Goal: Transaction & Acquisition: Purchase product/service

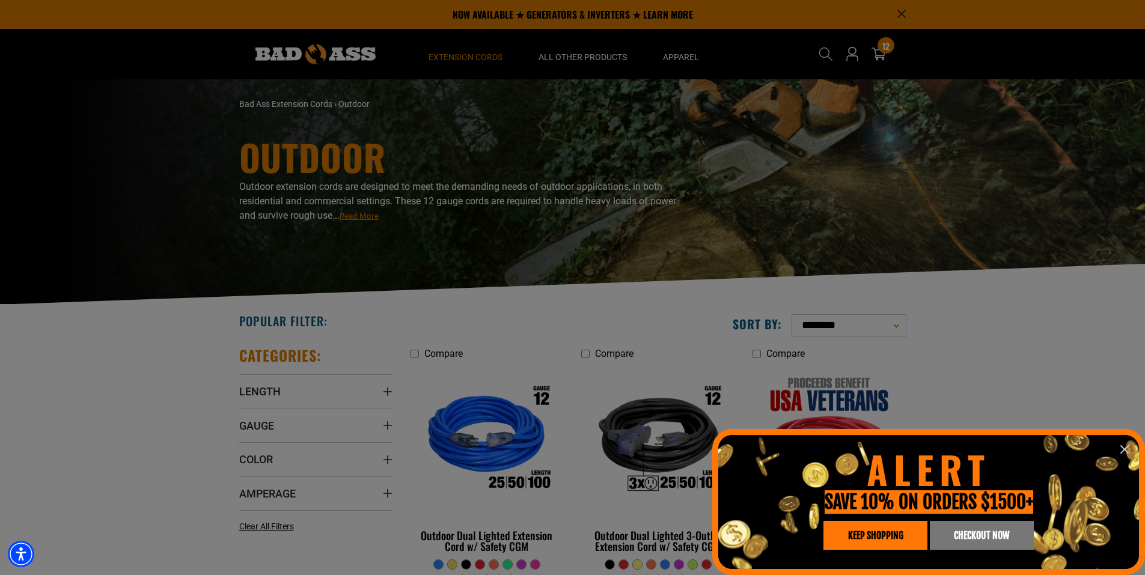
click at [886, 55] on div at bounding box center [572, 287] width 1145 height 575
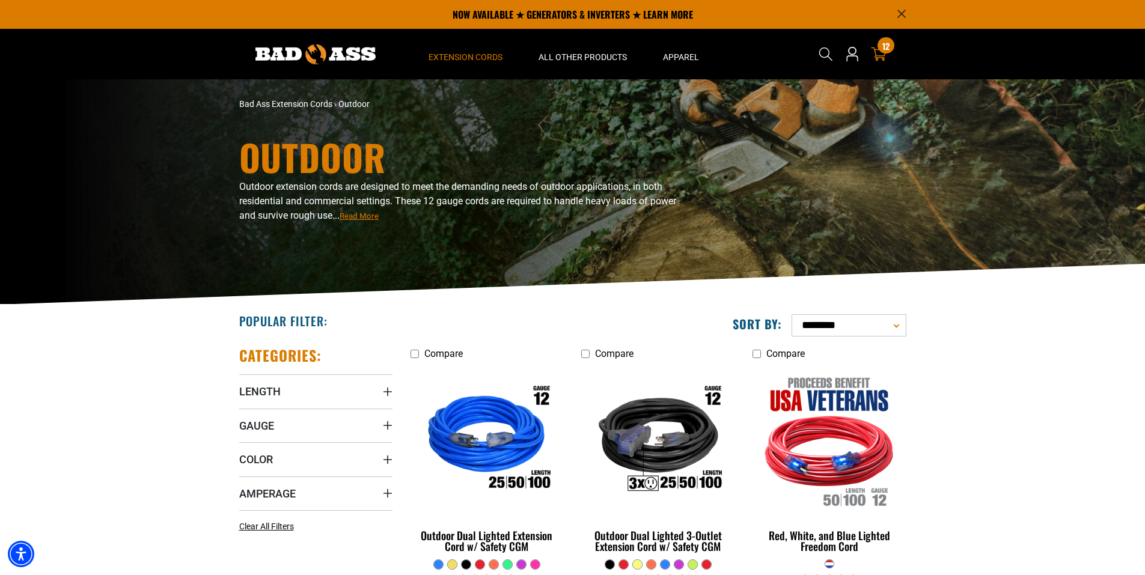
click at [886, 55] on link "12 12 items" at bounding box center [878, 54] width 19 height 14
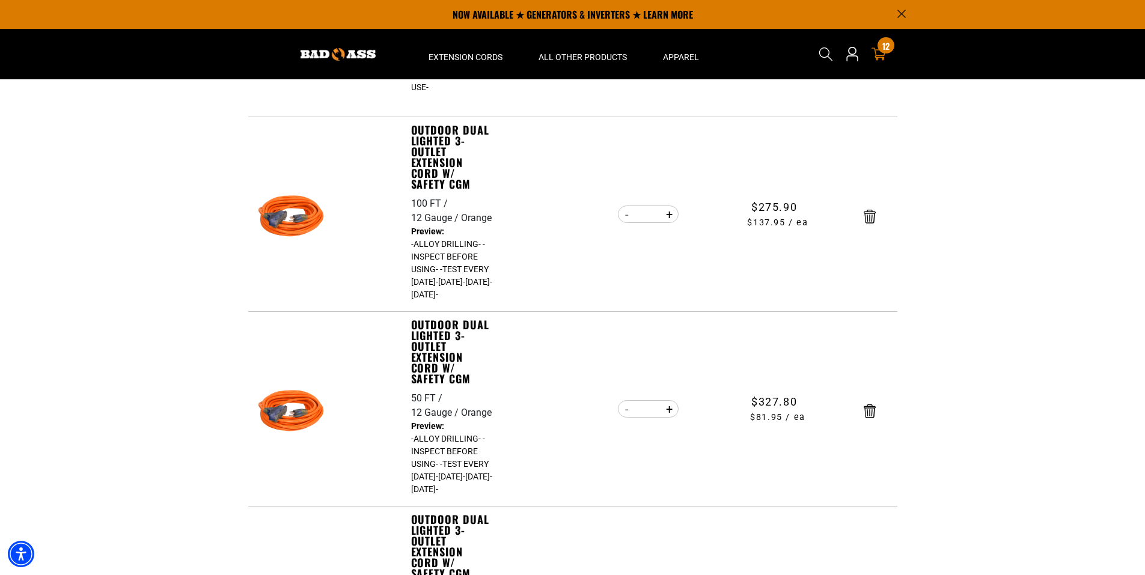
scroll to position [288, 0]
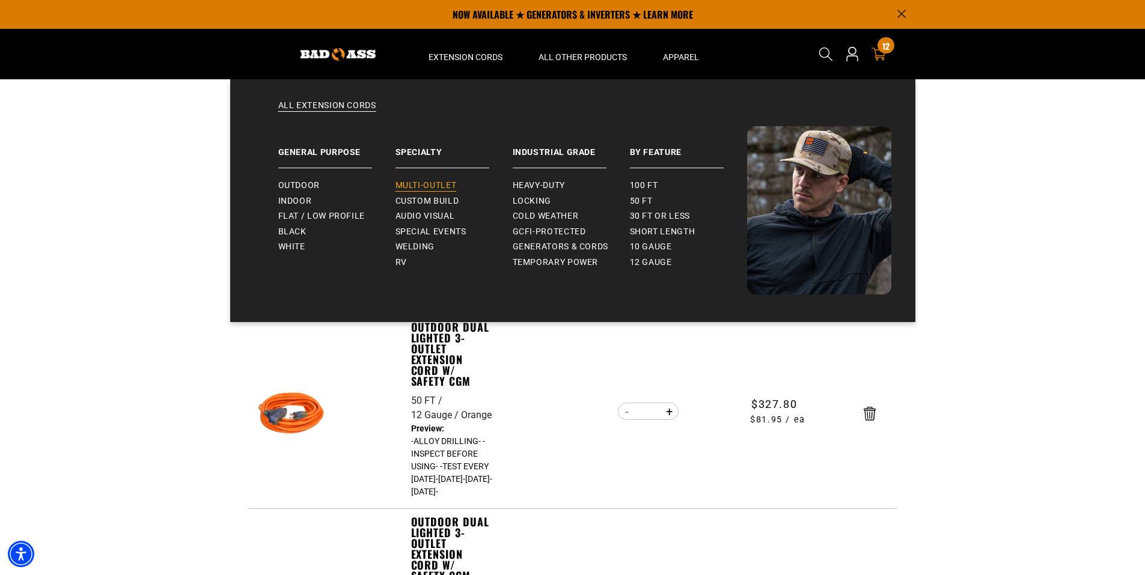
click at [415, 181] on span "Multi-Outlet" at bounding box center [425, 185] width 61 height 11
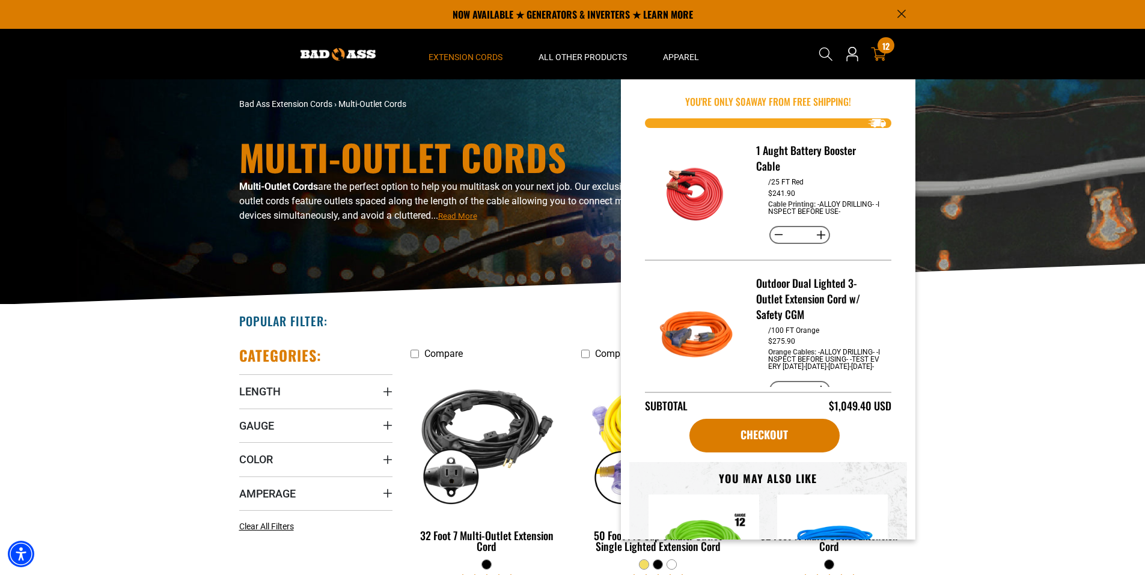
click at [873, 53] on icon at bounding box center [879, 54] width 16 height 16
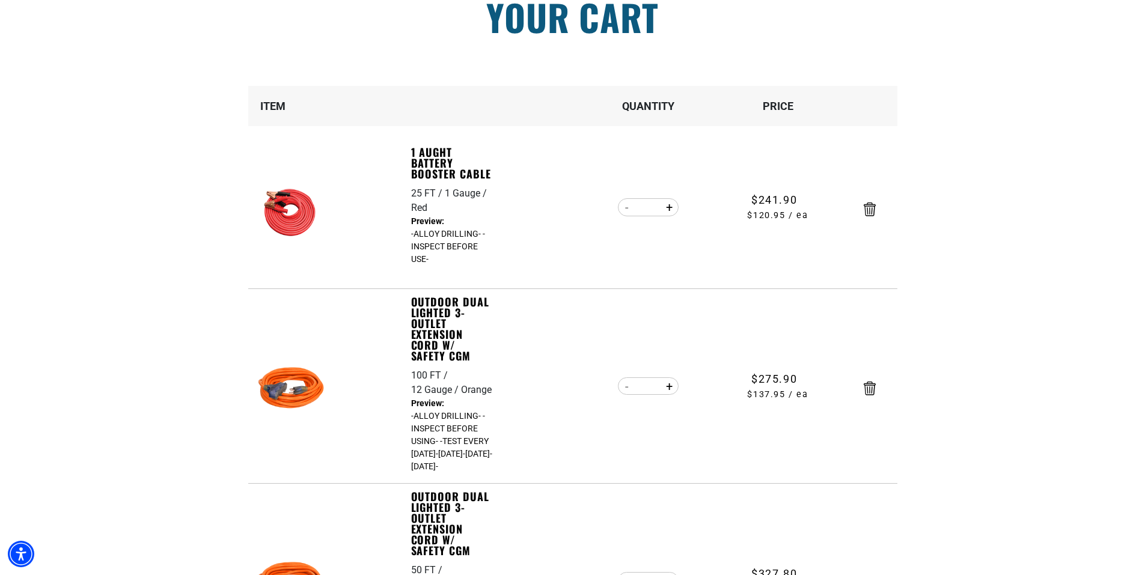
scroll to position [120, 0]
click at [667, 390] on button "Increase quantity for Outdoor Dual Lighted 3-Outlet Extension Cord w/ Safety CGM" at bounding box center [669, 385] width 19 height 20
type input "*"
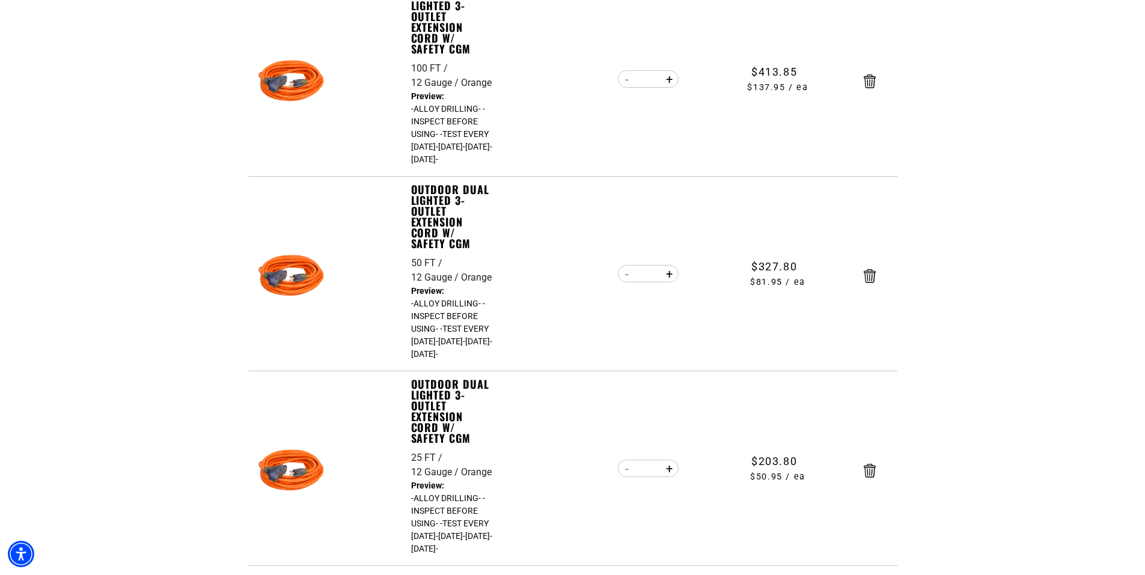
scroll to position [457, 0]
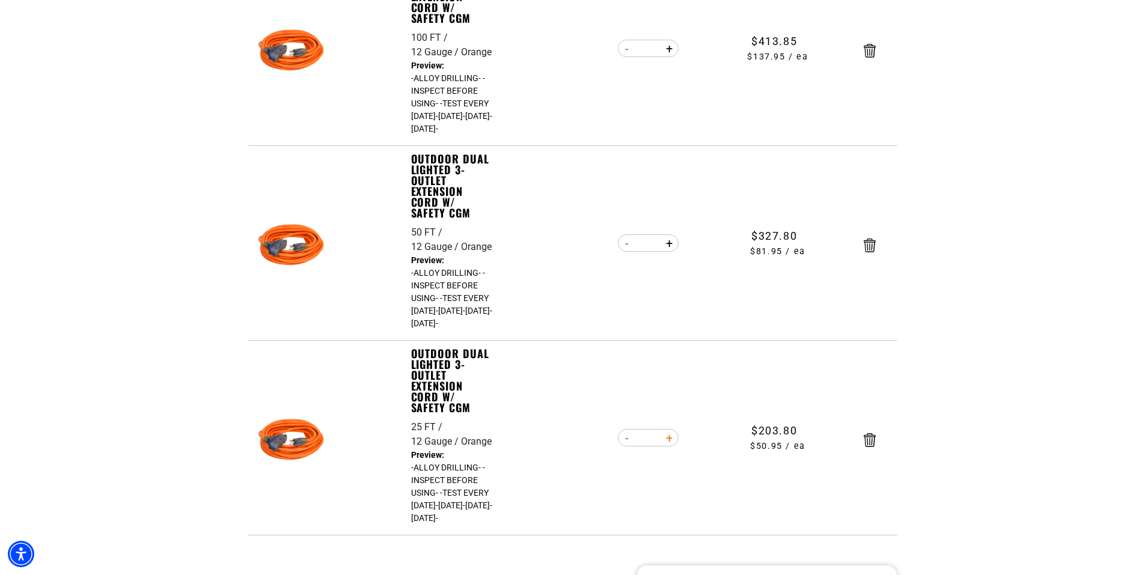
click at [671, 442] on button "Increase quantity for Outdoor Dual Lighted 3-Outlet Extension Cord w/ Safety CGM" at bounding box center [669, 438] width 19 height 20
type input "*"
click at [671, 442] on form "Item Quantity Price 1 Aught Battery Booster Cable 25 FT 1 Gauge Red Cable Print…" at bounding box center [572, 141] width 649 height 787
click at [671, 442] on button "Increase quantity for Outdoor Dual Lighted 3-Outlet Extension Cord w/ Safety CGM" at bounding box center [669, 438] width 19 height 20
type input "*"
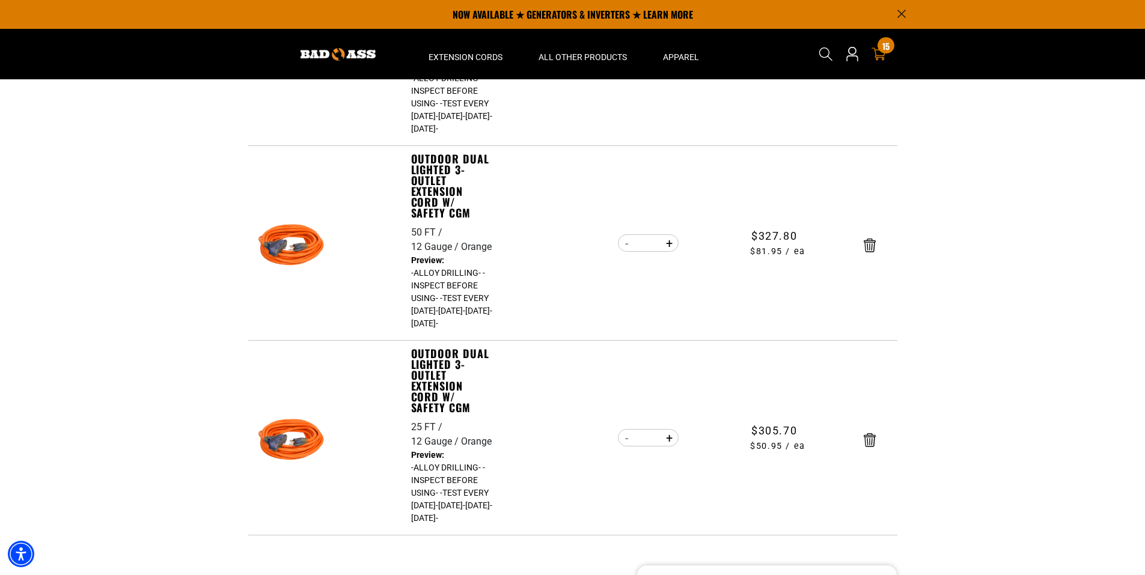
scroll to position [433, 0]
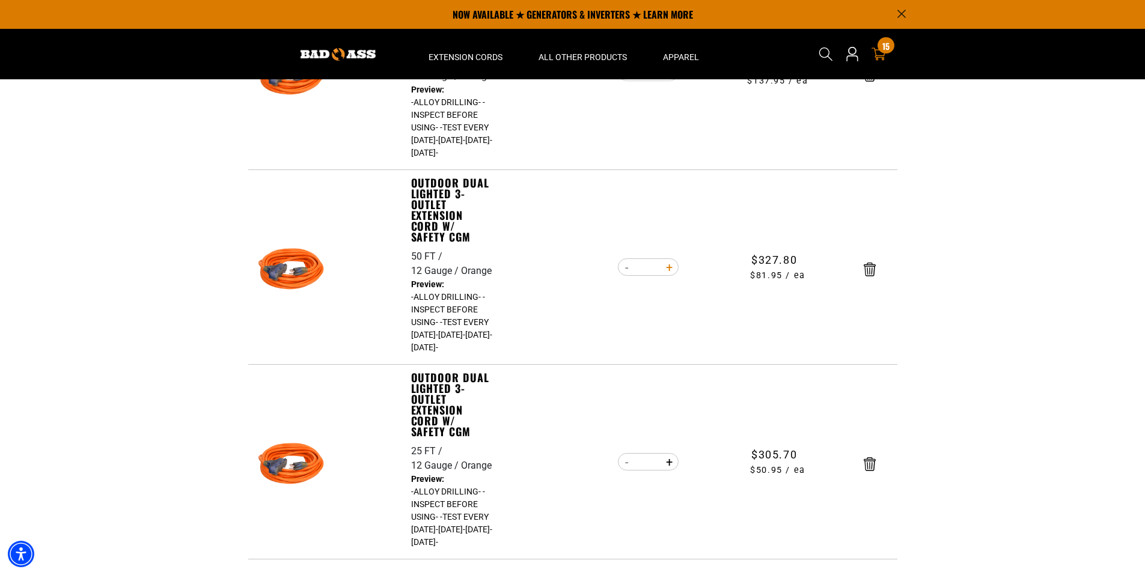
click at [663, 269] on button "Increase quantity for Outdoor Dual Lighted 3-Outlet Extension Cord w/ Safety CGM" at bounding box center [669, 267] width 19 height 20
type input "*"
click at [663, 269] on form "Item Quantity Price 1 Aught Battery Booster Cable 25 FT 1 Gauge Red Cable Print…" at bounding box center [572, 165] width 649 height 787
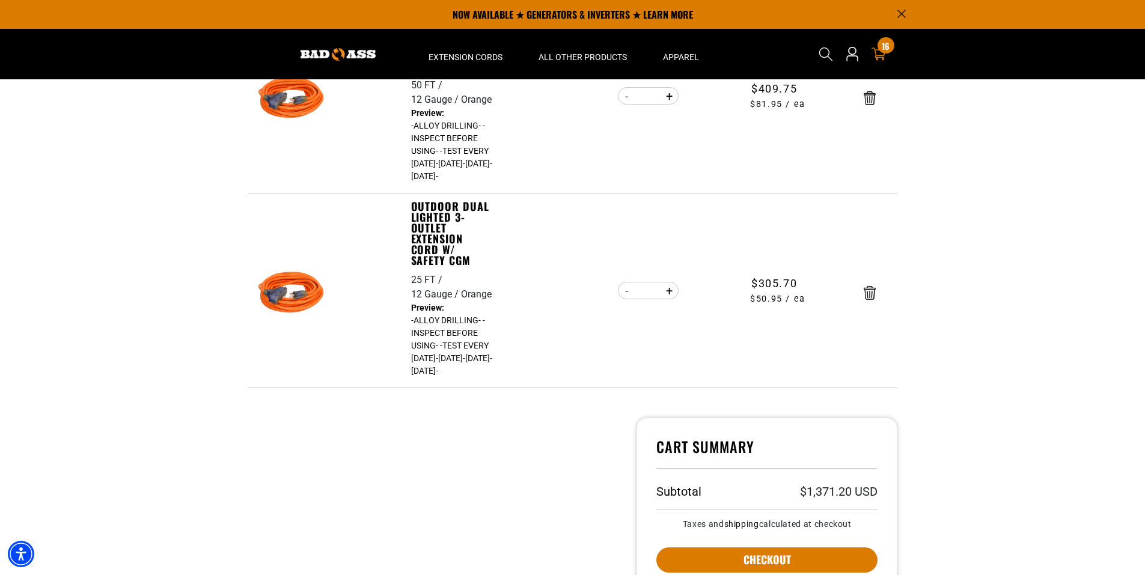
scroll to position [457, 0]
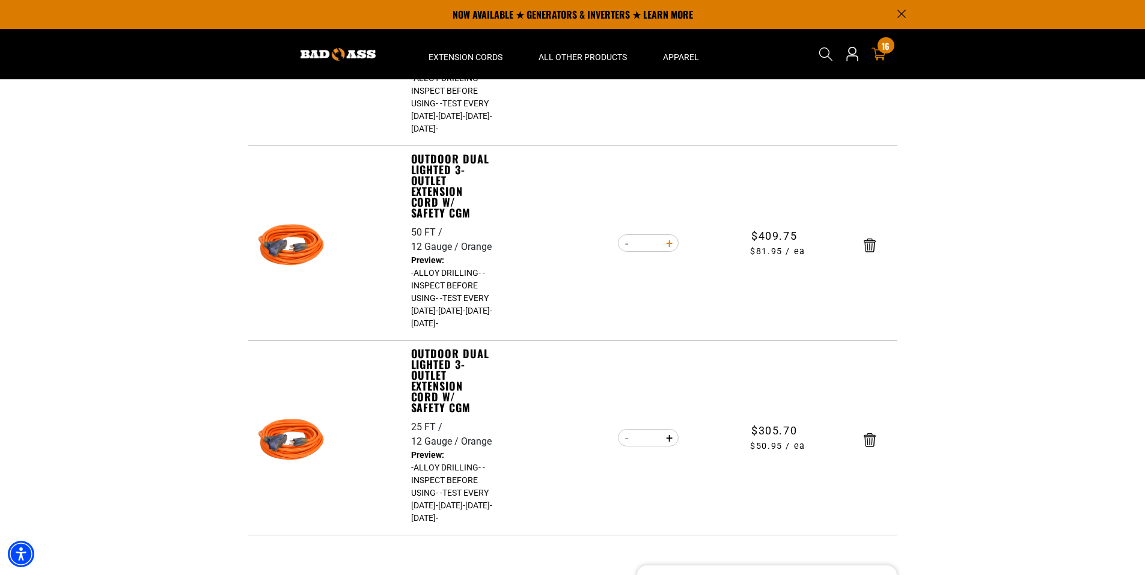
click at [666, 246] on button "Increase quantity for Outdoor Dual Lighted 3-Outlet Extension Cord w/ Safety CGM" at bounding box center [669, 243] width 19 height 20
type input "*"
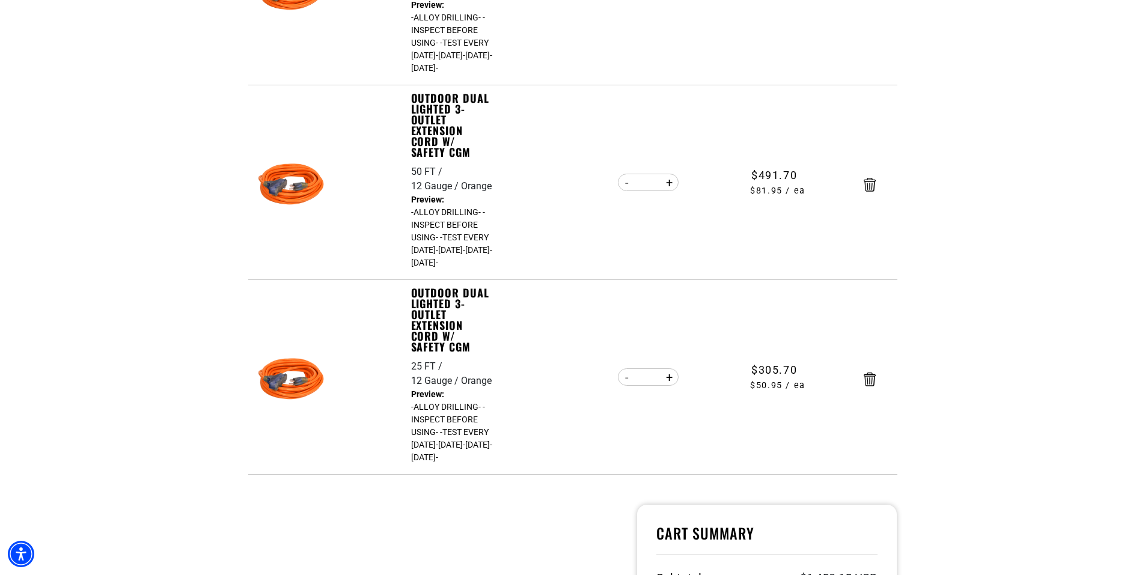
scroll to position [625, 0]
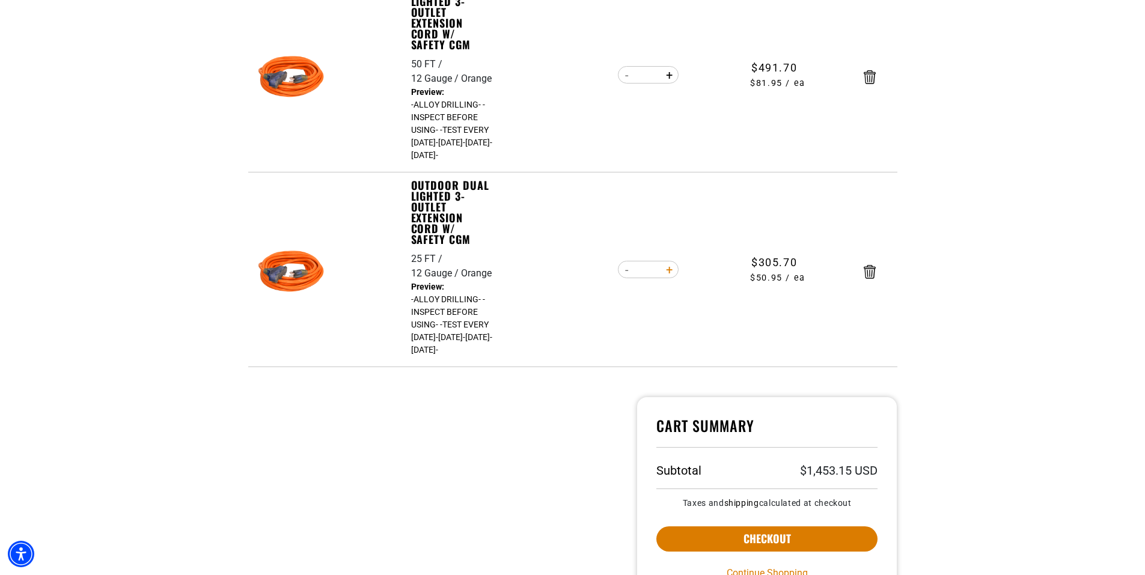
click at [672, 271] on button "Increase quantity for Outdoor Dual Lighted 3-Outlet Extension Cord w/ Safety CGM" at bounding box center [669, 270] width 19 height 20
type input "*"
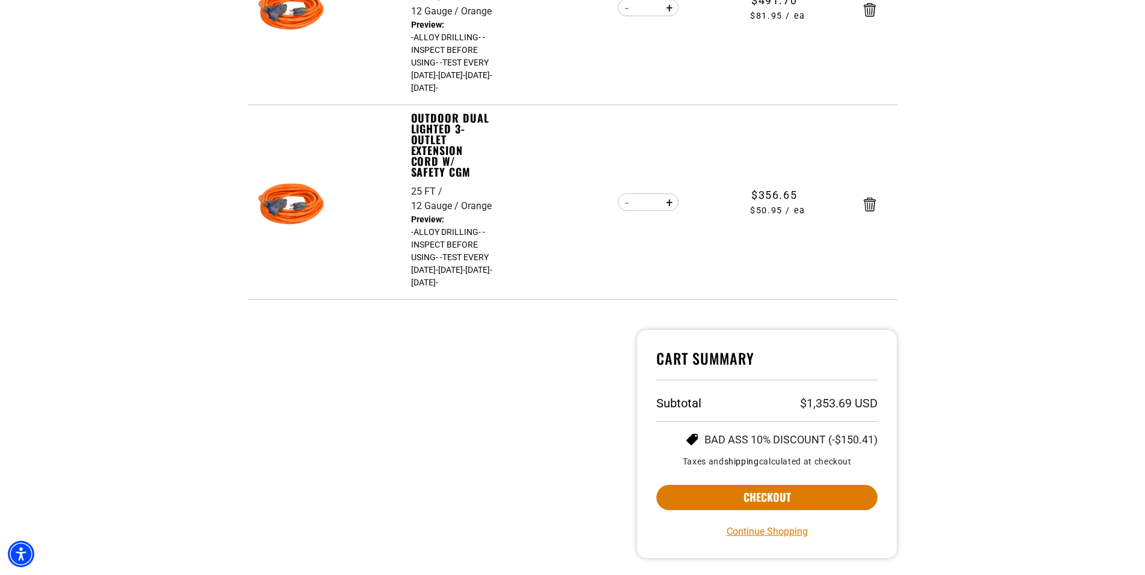
scroll to position [745, 0]
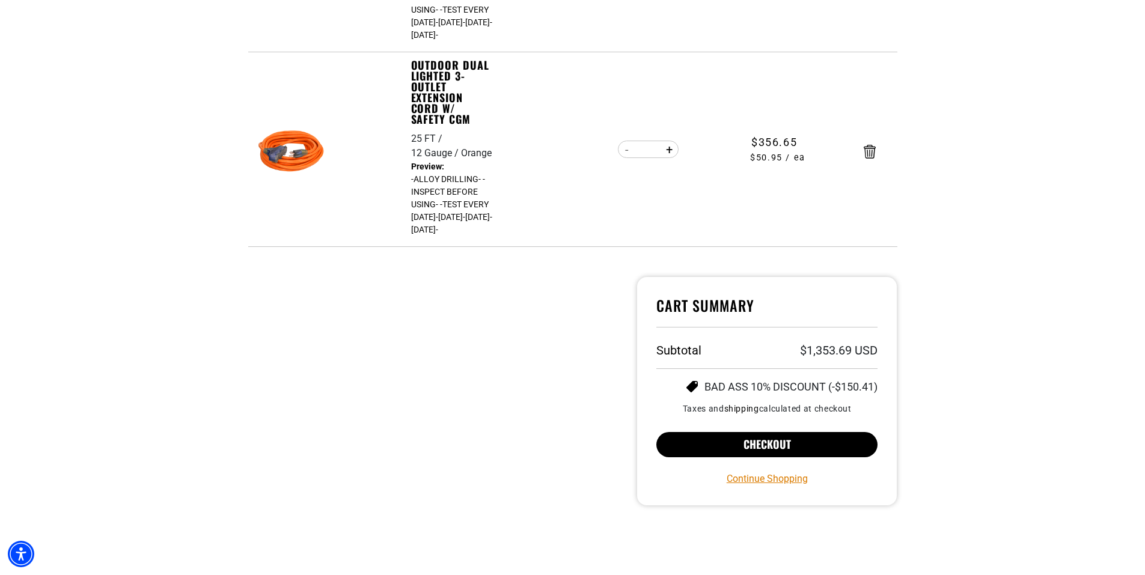
click at [741, 446] on button "Checkout" at bounding box center [767, 444] width 222 height 25
